Goal: Navigation & Orientation: Find specific page/section

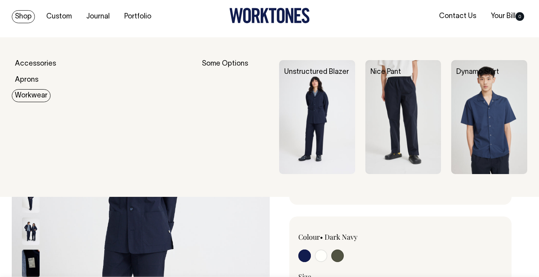
scroll to position [4, 0]
click at [308, 108] on img at bounding box center [317, 117] width 76 height 114
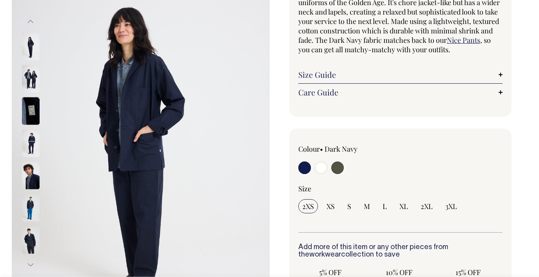
scroll to position [92, 0]
click at [33, 149] on img at bounding box center [31, 142] width 18 height 27
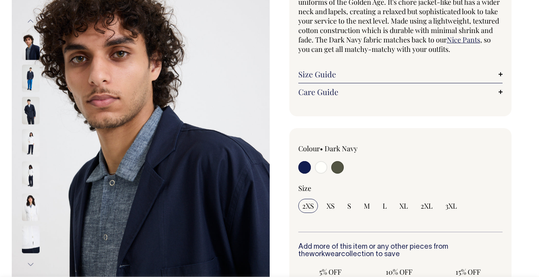
click at [29, 104] on img at bounding box center [31, 110] width 18 height 27
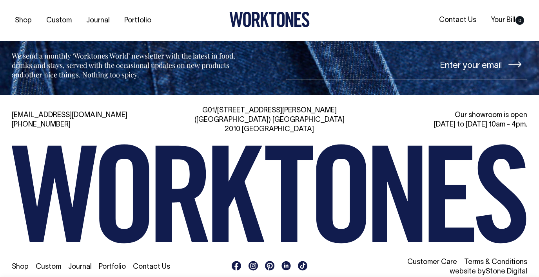
scroll to position [1283, 0]
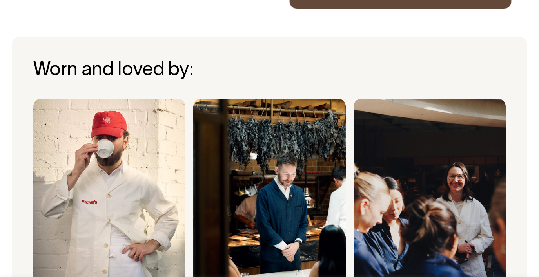
click at [288, 207] on img at bounding box center [269, 203] width 152 height 210
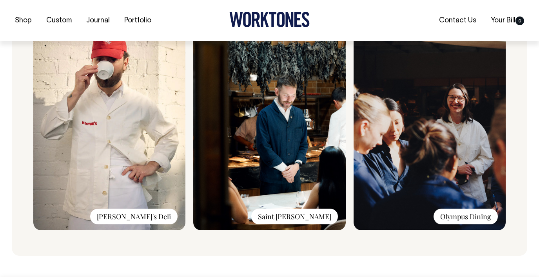
scroll to position [643, 0]
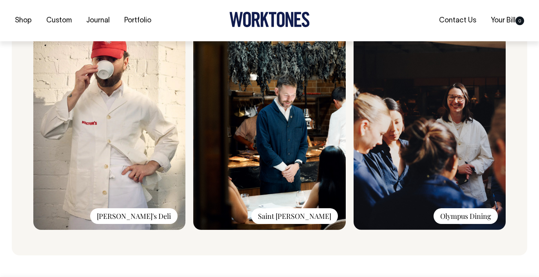
click at [306, 219] on div "Saint Peter" at bounding box center [294, 216] width 87 height 16
click at [275, 142] on img at bounding box center [269, 125] width 152 height 210
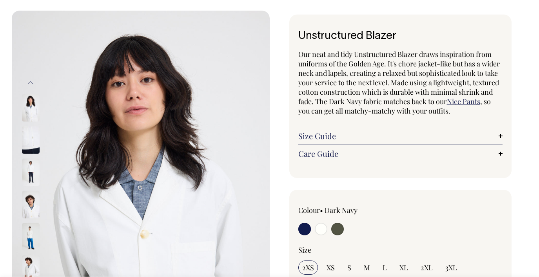
scroll to position [30, 0]
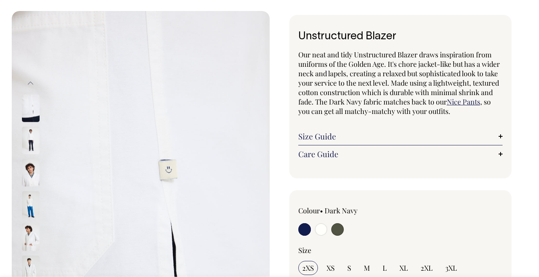
click at [32, 120] on img at bounding box center [31, 107] width 18 height 27
click at [30, 109] on img at bounding box center [31, 107] width 18 height 27
click at [30, 135] on img at bounding box center [31, 139] width 18 height 27
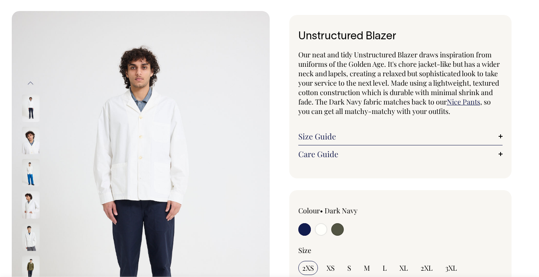
click at [26, 203] on img at bounding box center [31, 204] width 18 height 27
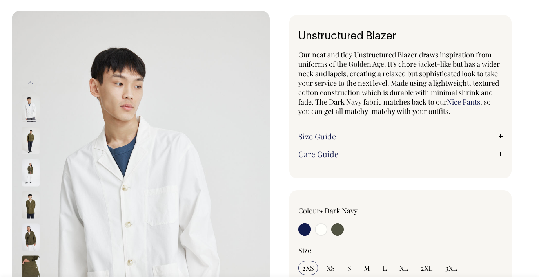
click at [34, 141] on img at bounding box center [31, 139] width 18 height 27
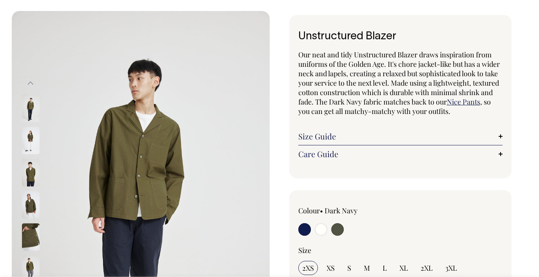
click at [33, 174] on img at bounding box center [31, 171] width 18 height 27
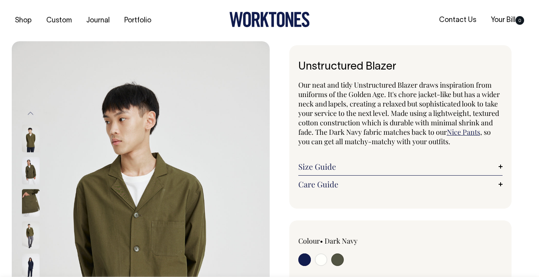
scroll to position [0, 0]
click at [135, 22] on link "Portfolio" at bounding box center [137, 20] width 33 height 13
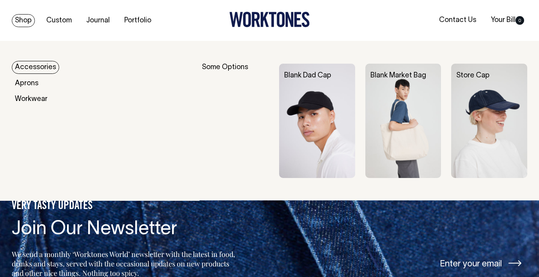
scroll to position [940, 0]
click at [37, 66] on link "Accessories" at bounding box center [35, 67] width 47 height 13
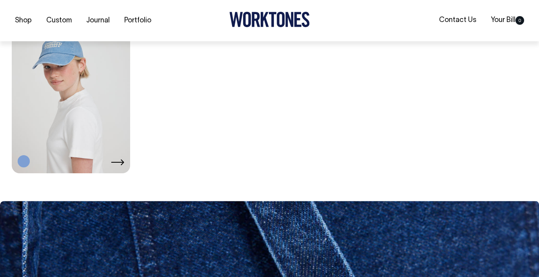
scroll to position [815, 0]
